Goal: Check status: Check status

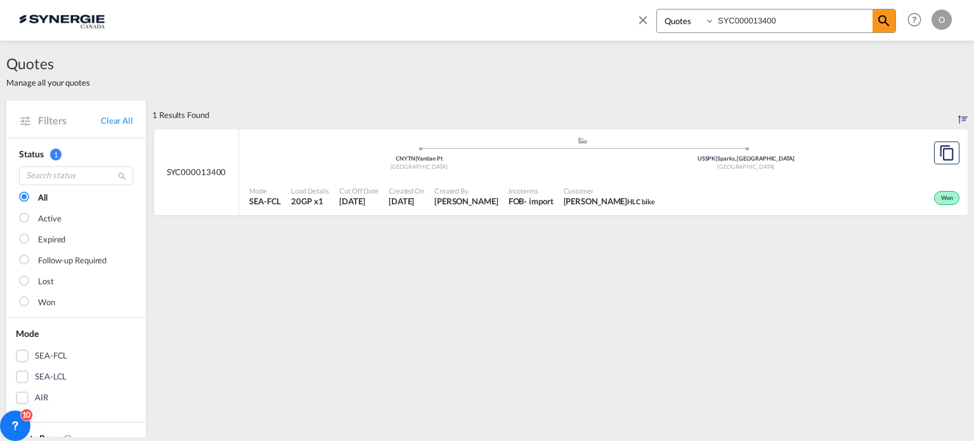
select select "Quotes"
click at [801, 23] on input "SYC000013400" at bounding box center [793, 21] width 158 height 22
drag, startPoint x: 801, startPoint y: 23, endPoint x: 465, endPoint y: 22, distance: 336.0
click at [468, 23] on div "Bookings Quotes Enquiries SYC000013400 Help Resources Product Release O My Prof…" at bounding box center [487, 19] width 936 height 39
paste input "1803"
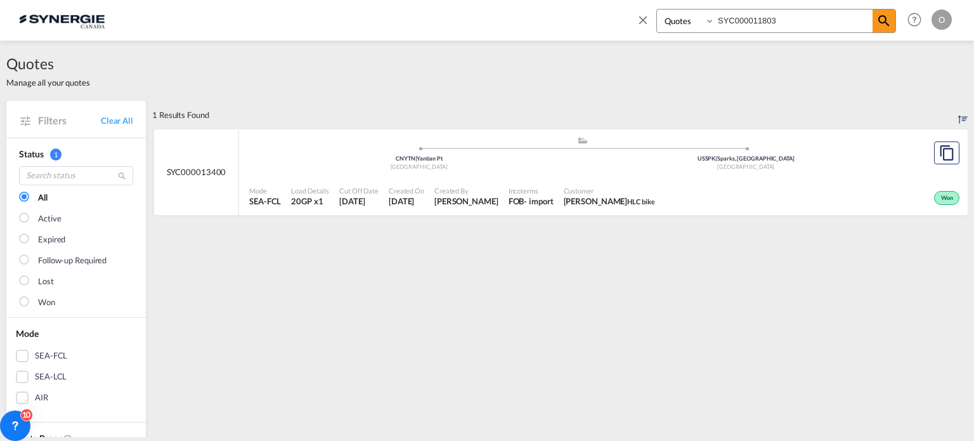
type input "SYC000011803"
click at [569, 177] on div "Mode SEA-FCL Load Details 20GP x1 Cut Off Date 28 May 2025 Created On 28 May 20…" at bounding box center [603, 196] width 728 height 38
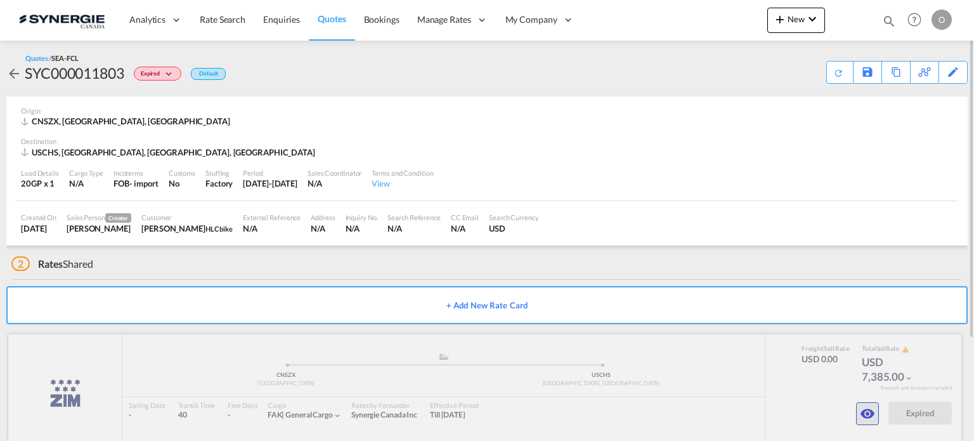
click at [872, 423] on button "button" at bounding box center [867, 413] width 23 height 23
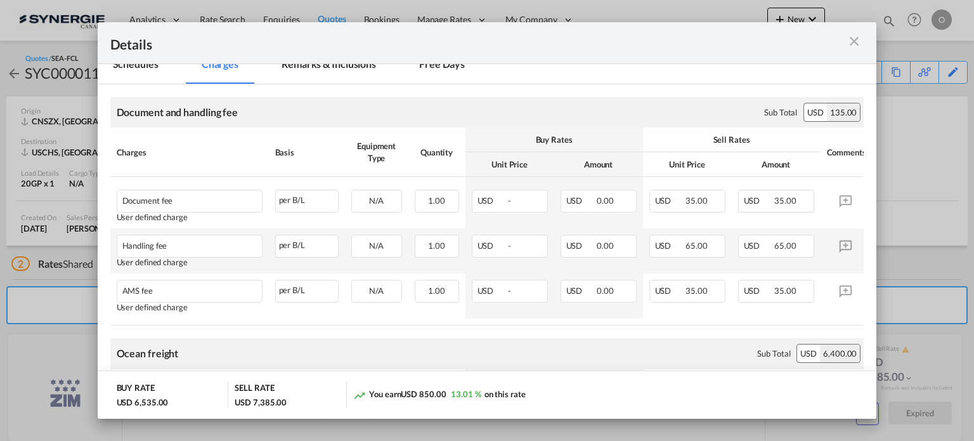
scroll to position [190, 0]
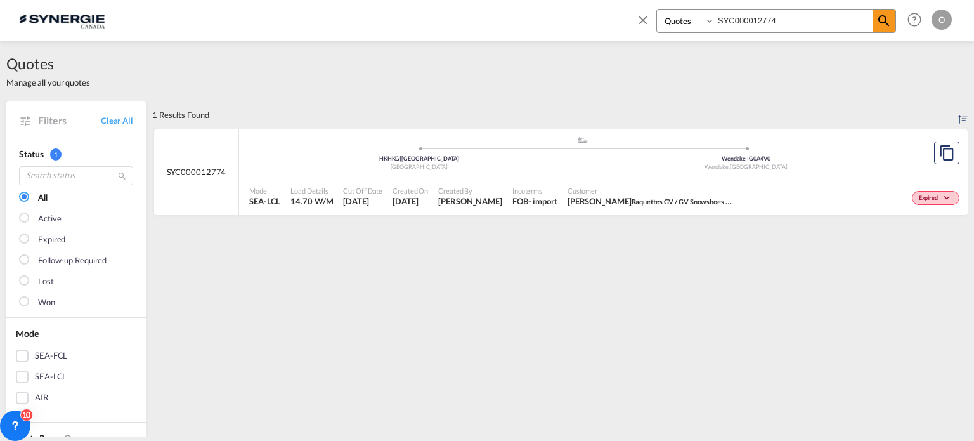
select select "Quotes"
click at [820, 28] on input "SYC000012774" at bounding box center [793, 21] width 158 height 22
drag, startPoint x: 819, startPoint y: 25, endPoint x: 402, endPoint y: 32, distance: 417.2
click at [402, 32] on div "Bookings Quotes Enquiries SYC000012774 Help Resources Product Release O My Prof…" at bounding box center [487, 19] width 936 height 39
paste input "1803"
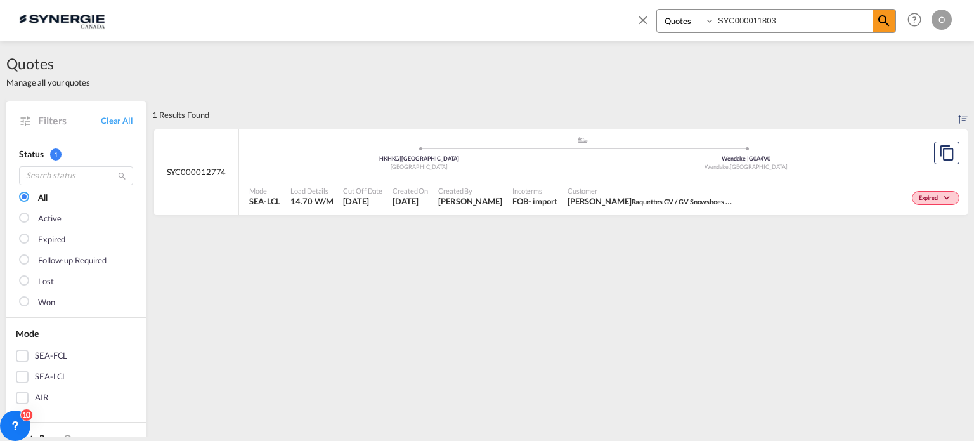
type input "SYC000011803"
click at [659, 181] on div "Expired" at bounding box center [810, 197] width 303 height 32
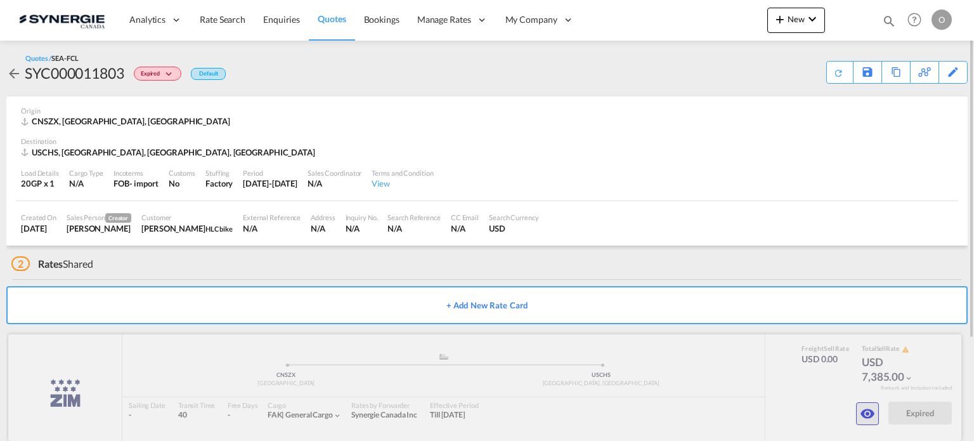
click at [874, 408] on md-icon "icon-eye" at bounding box center [867, 413] width 15 height 15
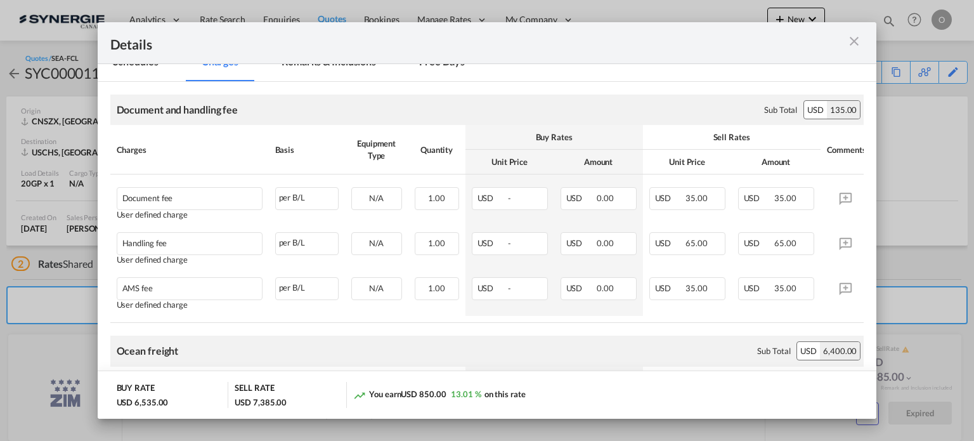
scroll to position [63, 0]
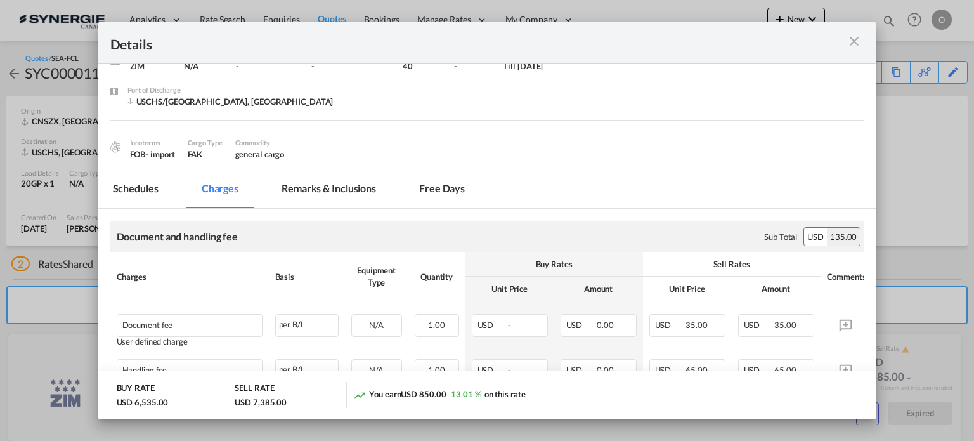
click at [316, 196] on md-tab-item "Remarks & Inclusions" at bounding box center [328, 190] width 125 height 35
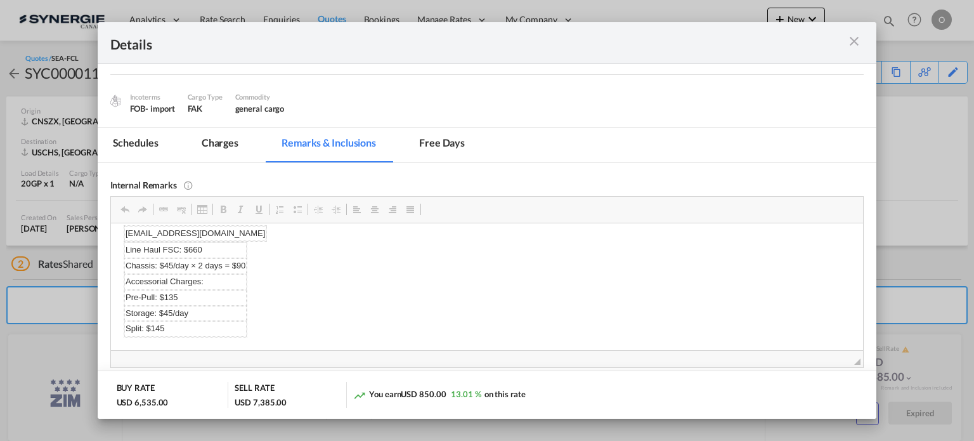
scroll to position [127, 0]
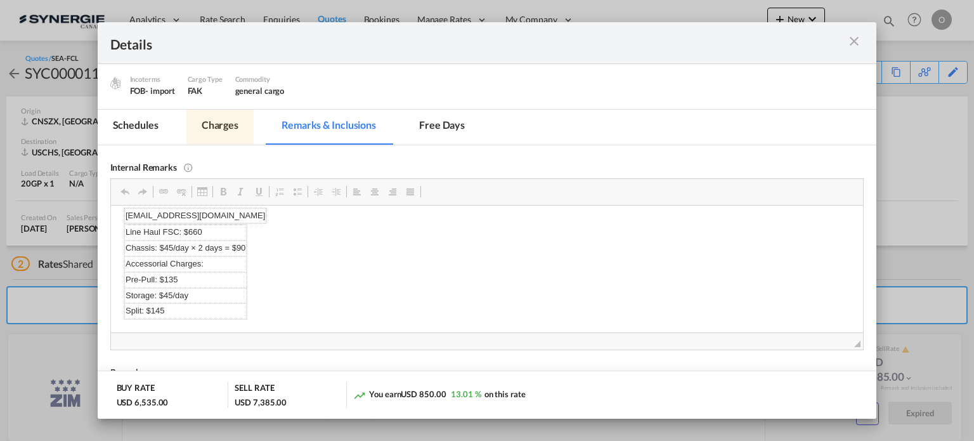
click at [205, 126] on md-tab-item "Charges" at bounding box center [219, 127] width 67 height 35
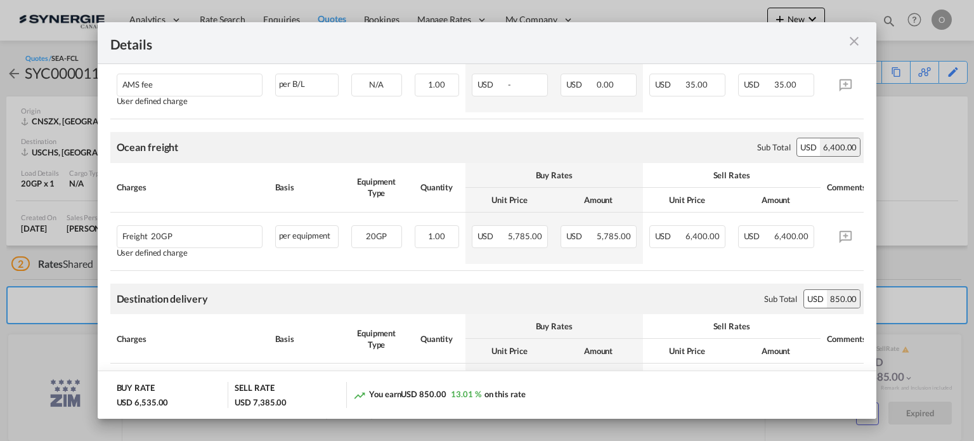
scroll to position [252, 0]
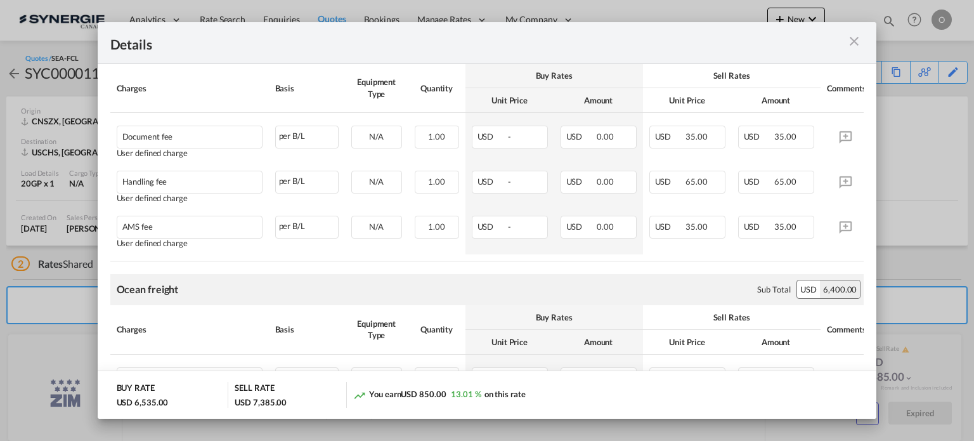
click at [850, 46] on md-icon "icon-close m-3 fg-AAA8AD cursor" at bounding box center [853, 41] width 15 height 15
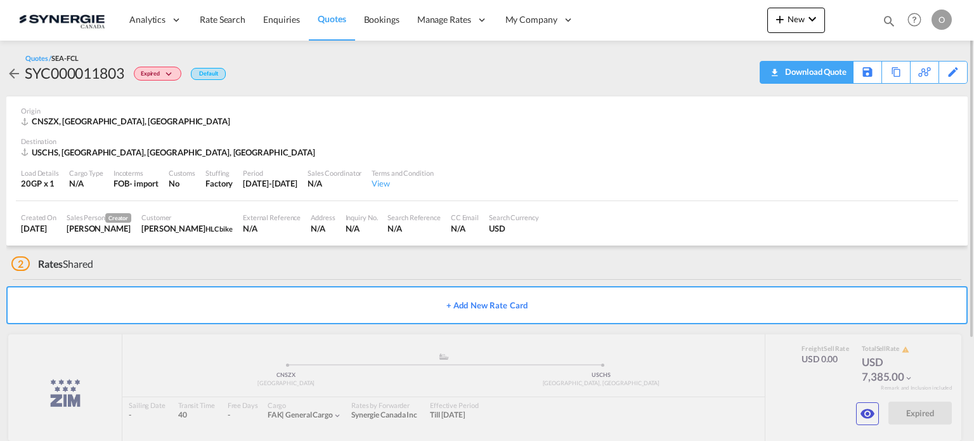
click at [789, 75] on div "Download Quote" at bounding box center [814, 71] width 65 height 20
click at [894, 24] on md-icon "icon-magnify" at bounding box center [889, 21] width 14 height 14
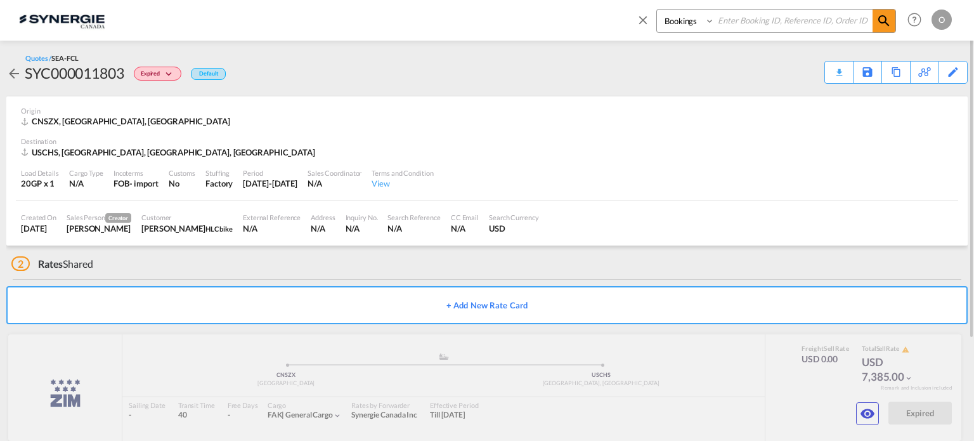
click at [685, 24] on select "Bookings Quotes Enquiries" at bounding box center [687, 21] width 60 height 23
select select "Quotes"
click at [657, 10] on select "Bookings Quotes Enquiries" at bounding box center [687, 21] width 60 height 23
click at [731, 24] on input at bounding box center [793, 21] width 158 height 22
paste input "SYC000007515"
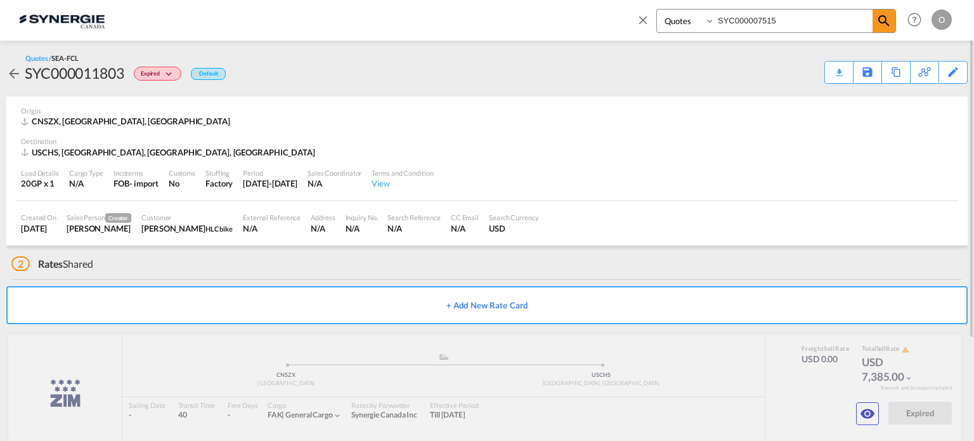
type input "SYC000007515"
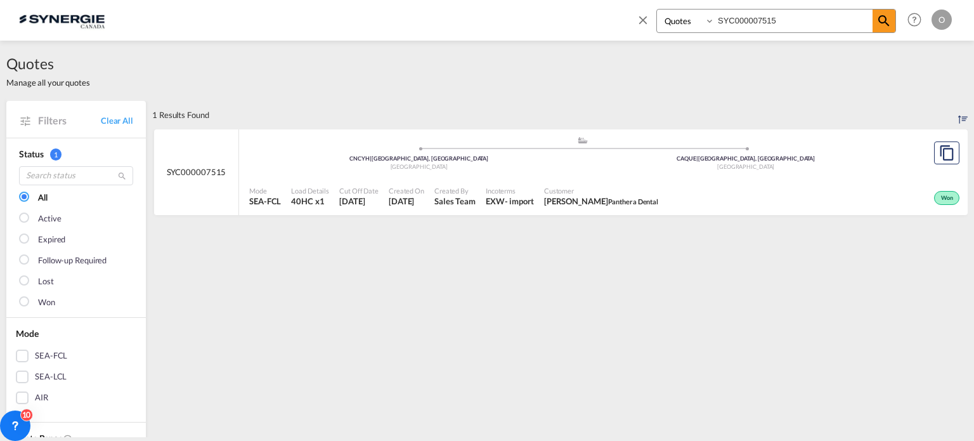
click at [460, 190] on span "Created By" at bounding box center [454, 191] width 41 height 10
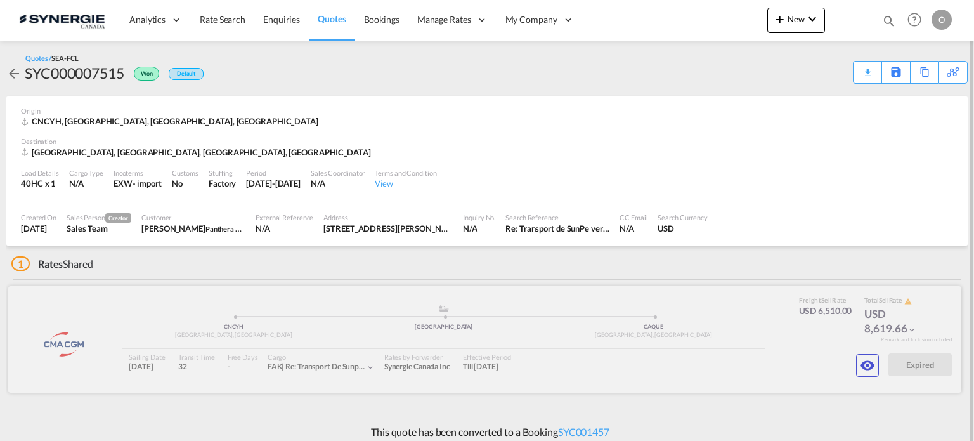
scroll to position [8, 0]
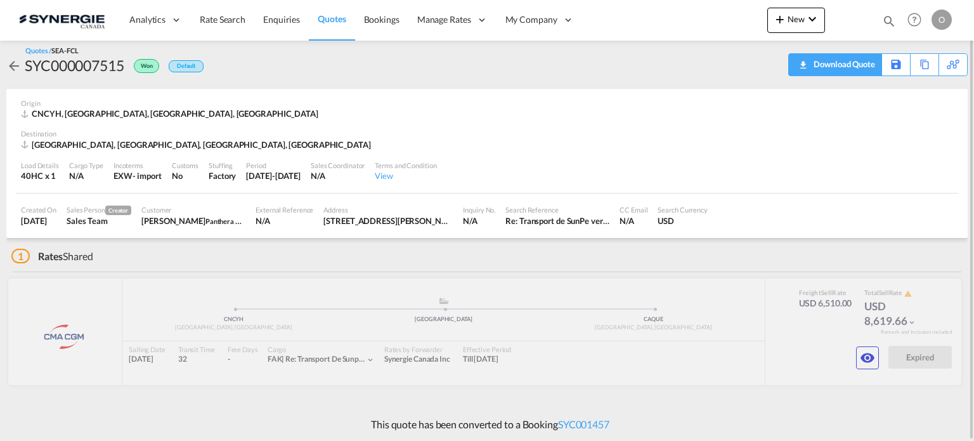
click at [856, 65] on div "Download Quote" at bounding box center [842, 64] width 65 height 20
click at [865, 355] on md-icon "icon-eye" at bounding box center [867, 357] width 15 height 15
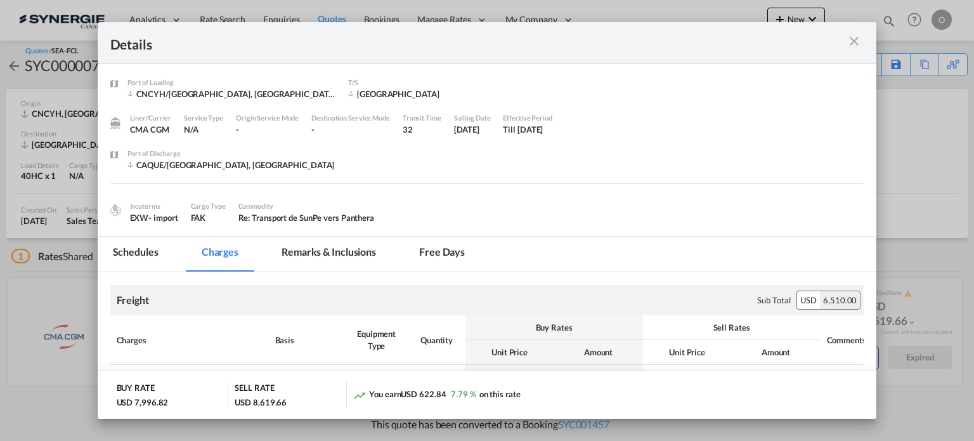
click at [859, 42] on md-icon "icon-close m-3 fg-AAA8AD cursor" at bounding box center [853, 41] width 15 height 15
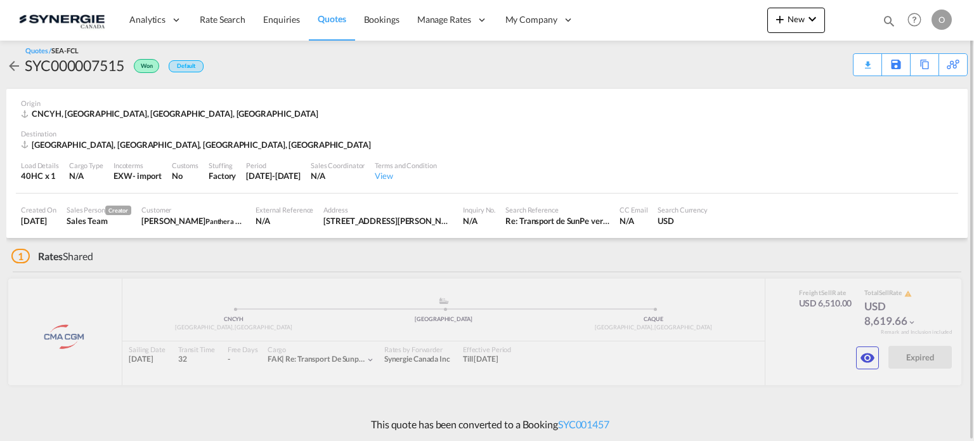
click at [891, 23] on md-icon "icon-magnify" at bounding box center [889, 21] width 14 height 14
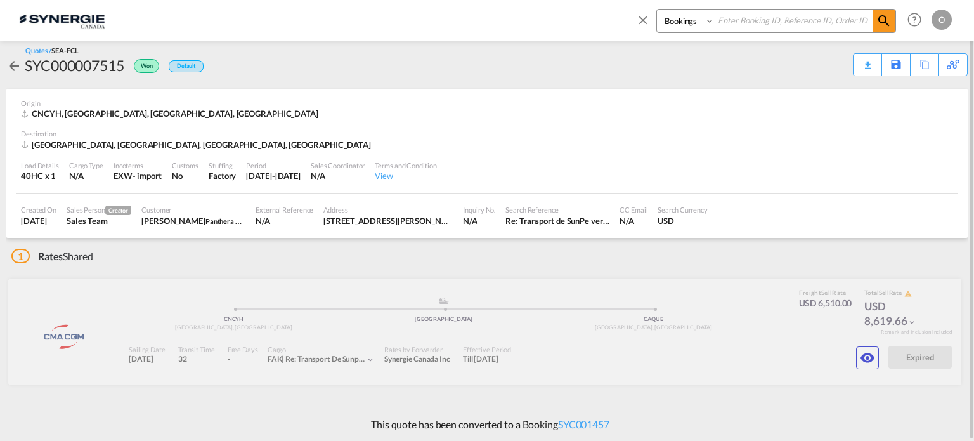
drag, startPoint x: 667, startPoint y: 17, endPoint x: 676, endPoint y: 27, distance: 13.5
click at [667, 17] on select "Bookings Quotes Enquiries" at bounding box center [687, 21] width 60 height 23
select select "Quotes"
click at [657, 10] on select "Bookings Quotes Enquiries" at bounding box center [687, 21] width 60 height 23
click at [763, 14] on input at bounding box center [793, 21] width 158 height 22
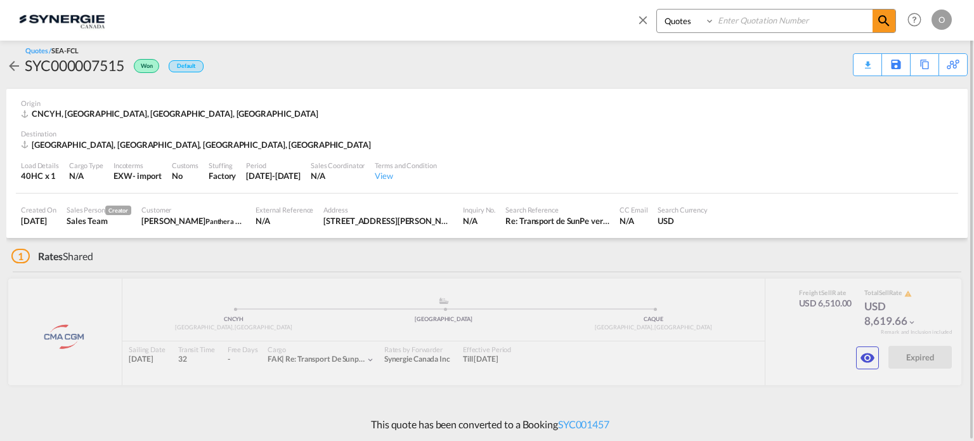
paste input "SYC000013101"
type input "SYC000013101"
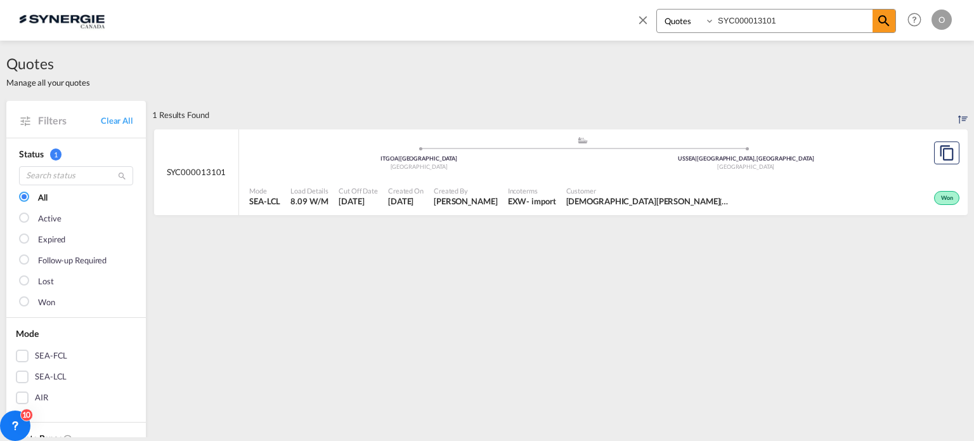
click at [629, 174] on div ".a{fill:#aaa8ad;} .a{fill:#aaa8ad;} ITGOA | Genova Italy USSEA | Seattle, WA Un…" at bounding box center [582, 156] width 666 height 41
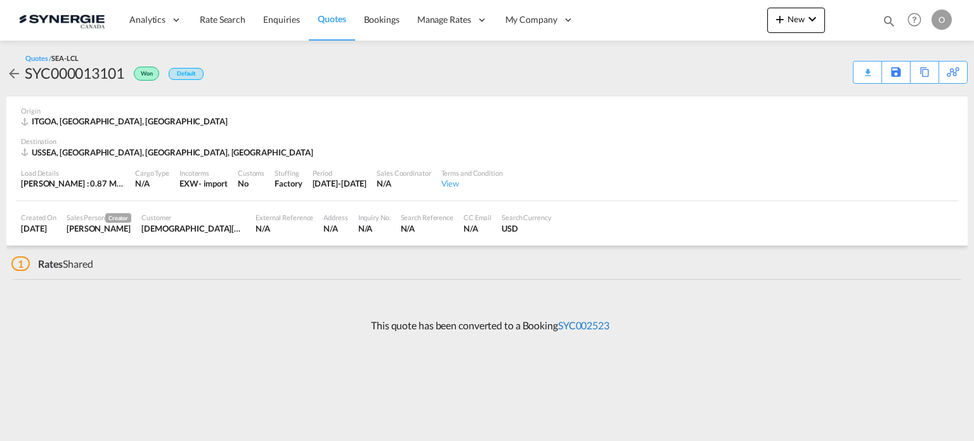
click at [594, 328] on link "SYC002523" at bounding box center [583, 325] width 51 height 12
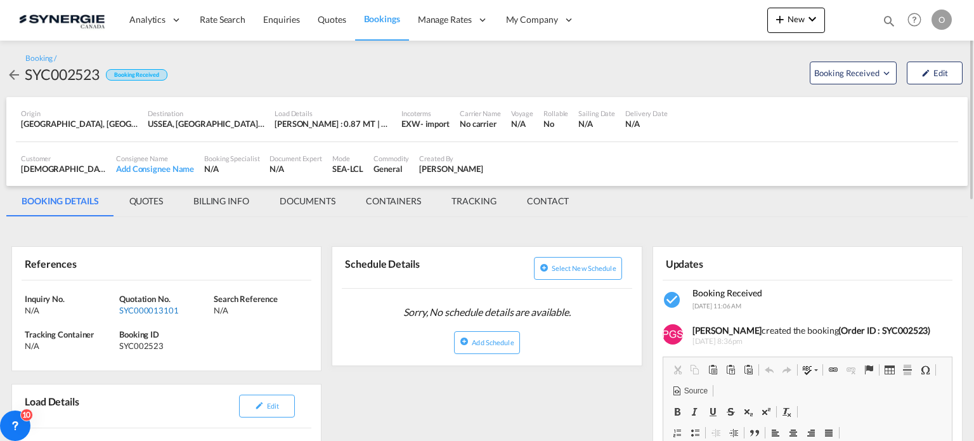
click at [165, 312] on div "SYC000013101" at bounding box center [164, 309] width 91 height 11
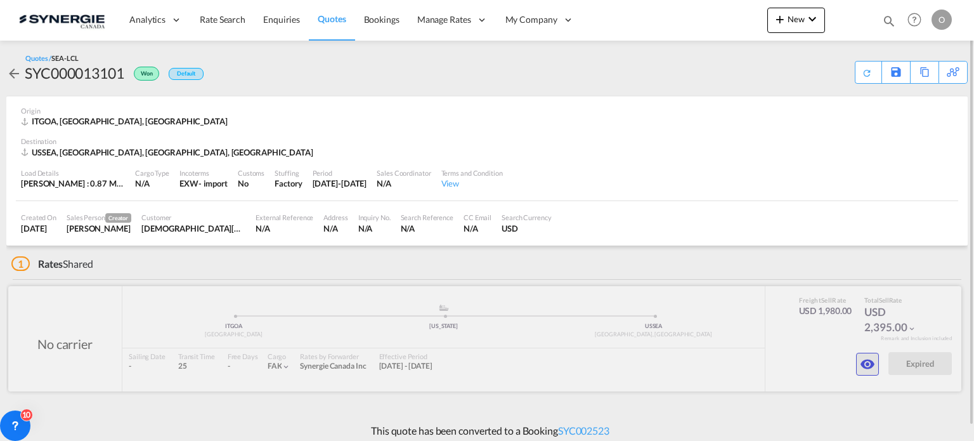
click at [875, 366] on md-icon "icon-eye" at bounding box center [867, 363] width 15 height 15
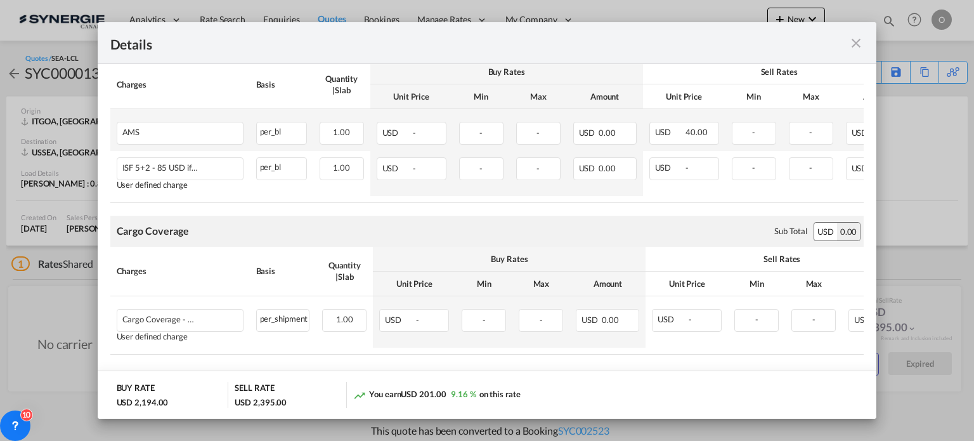
scroll to position [591, 0]
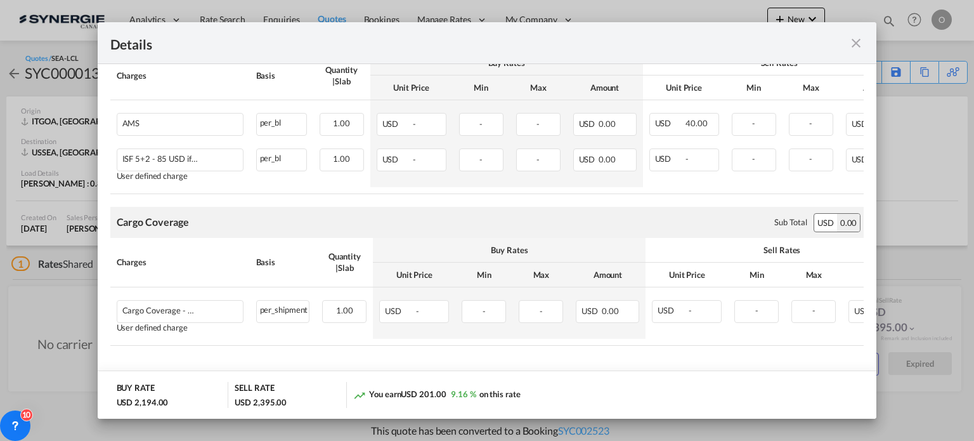
click at [860, 47] on md-icon "icon-close fg-AAA8AD m-0 cursor" at bounding box center [855, 42] width 15 height 15
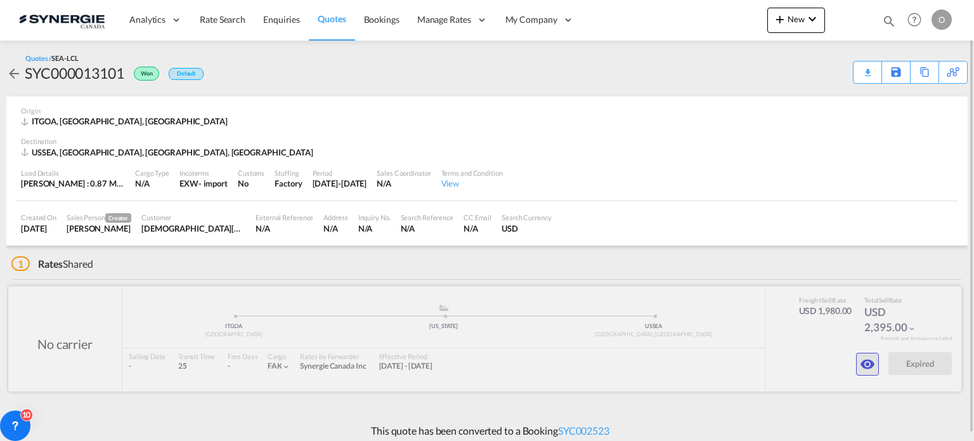
click at [870, 364] on md-icon "icon-eye" at bounding box center [867, 363] width 15 height 15
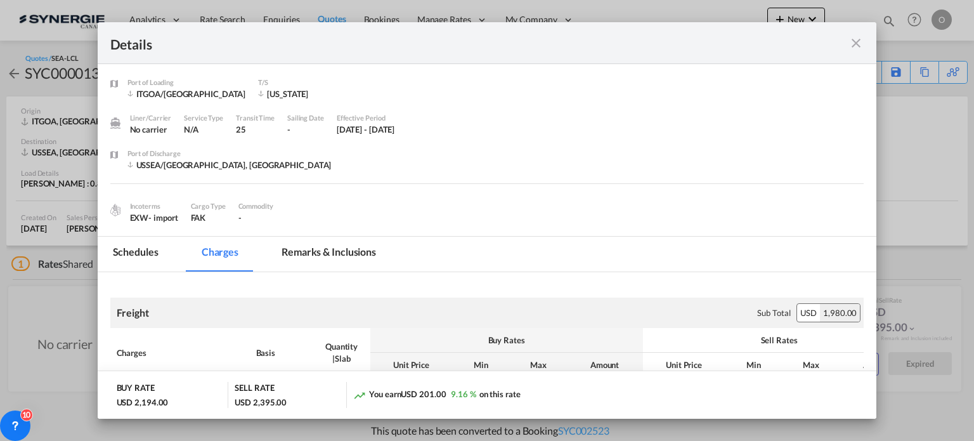
click at [364, 253] on md-tab-item "Remarks & Inclusions" at bounding box center [328, 253] width 125 height 35
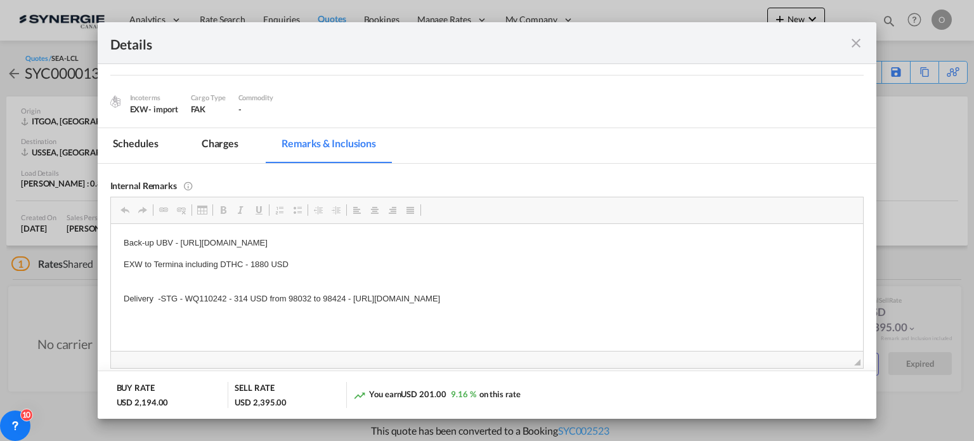
scroll to position [127, 0]
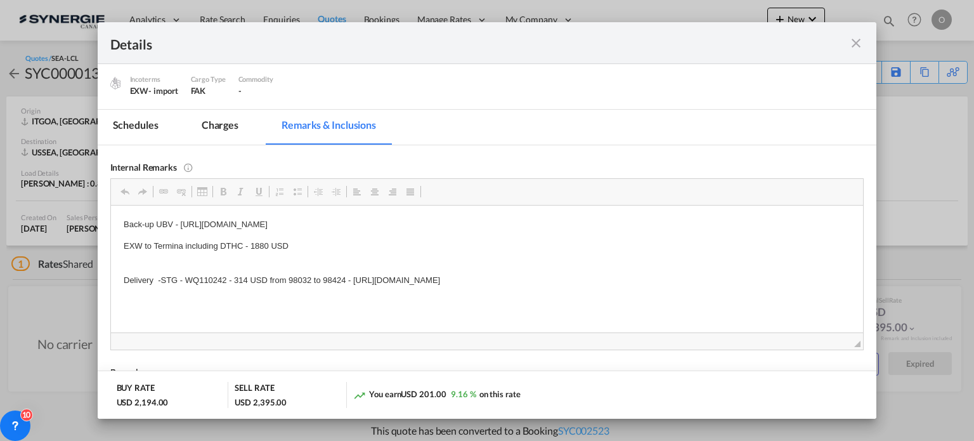
click at [856, 41] on md-icon "icon-close fg-AAA8AD m-0 cursor" at bounding box center [855, 42] width 15 height 15
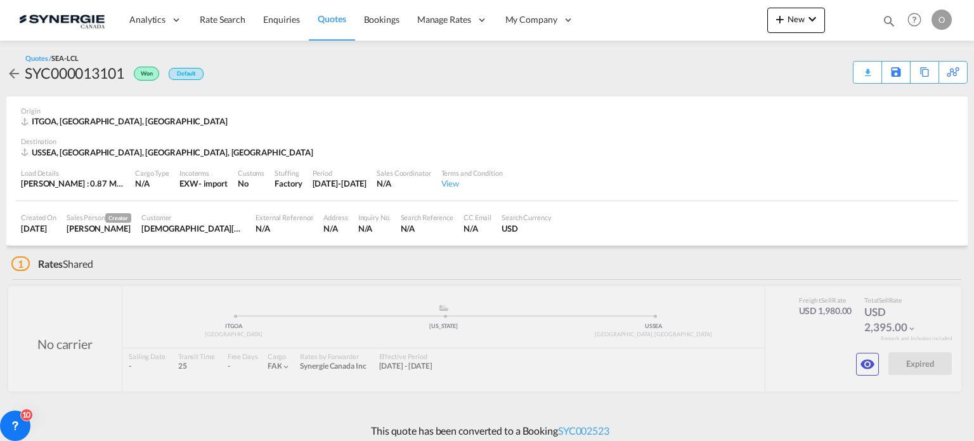
scroll to position [56, 0]
click at [854, 429] on div "This quote has been converted to a Booking SYC002523" at bounding box center [486, 430] width 961 height 34
